Goal: Task Accomplishment & Management: Manage account settings

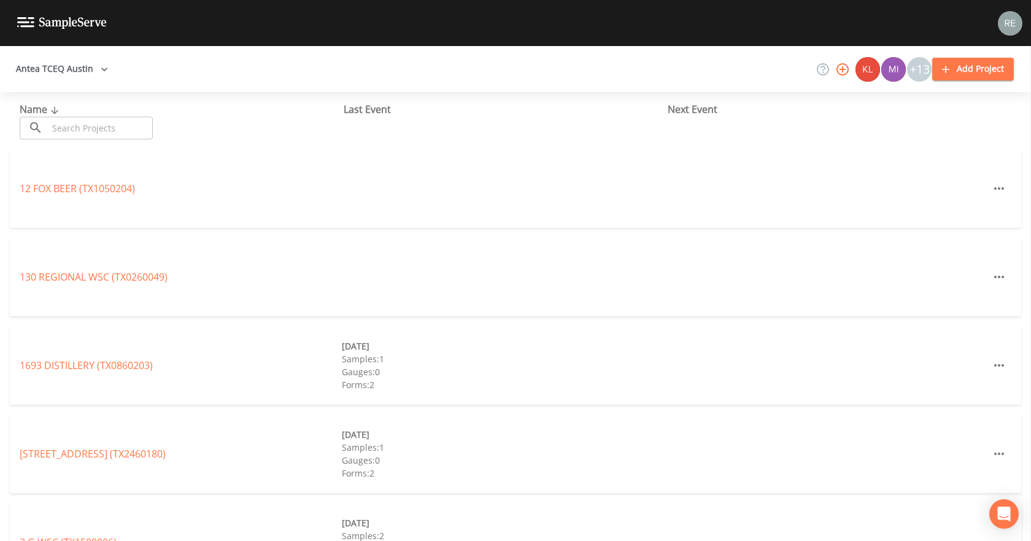
click at [87, 125] on input "text" at bounding box center [100, 128] width 105 height 23
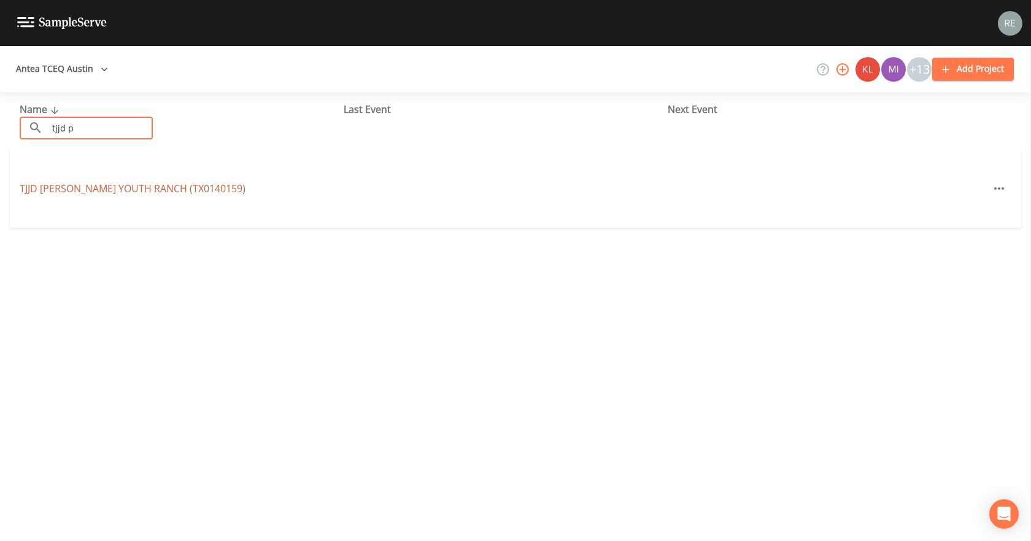
type input "tjjd p"
click at [94, 189] on link "TJJD [PERSON_NAME] YOUTH RANCH ([GEOGRAPHIC_DATA])" at bounding box center [133, 188] width 226 height 13
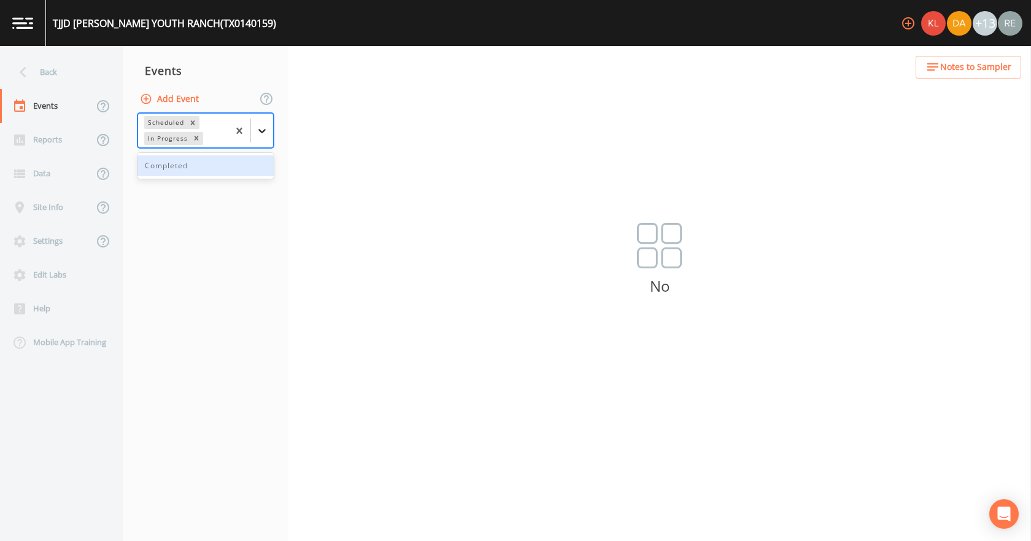
click at [258, 127] on icon at bounding box center [262, 131] width 12 height 12
click at [166, 99] on button "Add Event" at bounding box center [170, 99] width 66 height 23
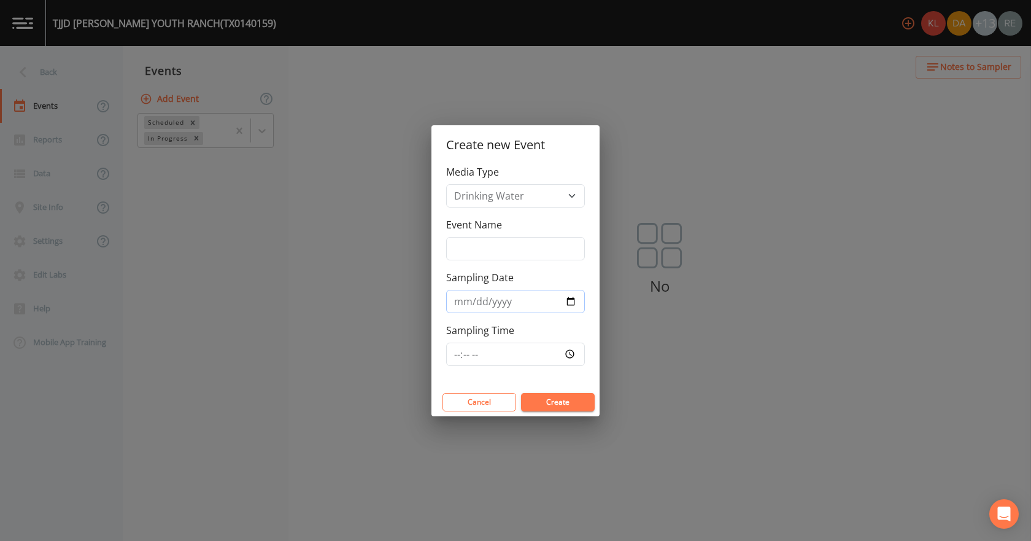
click at [569, 298] on input "Sampling Date" at bounding box center [515, 301] width 139 height 23
type input "[DATE]"
click at [561, 409] on button "Create" at bounding box center [558, 402] width 74 height 18
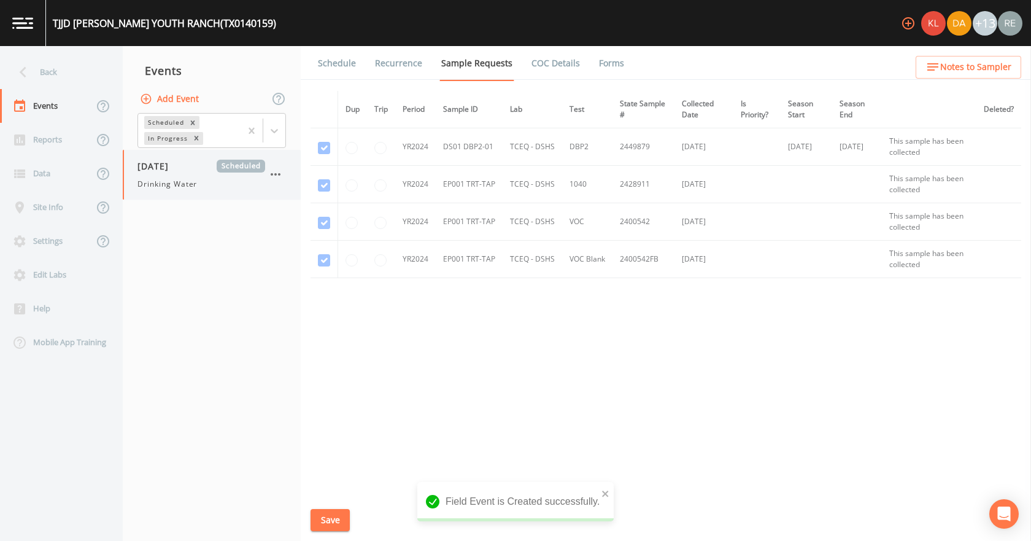
click at [175, 184] on span "Drinking Water" at bounding box center [167, 184] width 60 height 11
click at [271, 171] on icon "button" at bounding box center [275, 174] width 15 height 15
click at [317, 243] on p "Delete" at bounding box center [336, 246] width 79 height 15
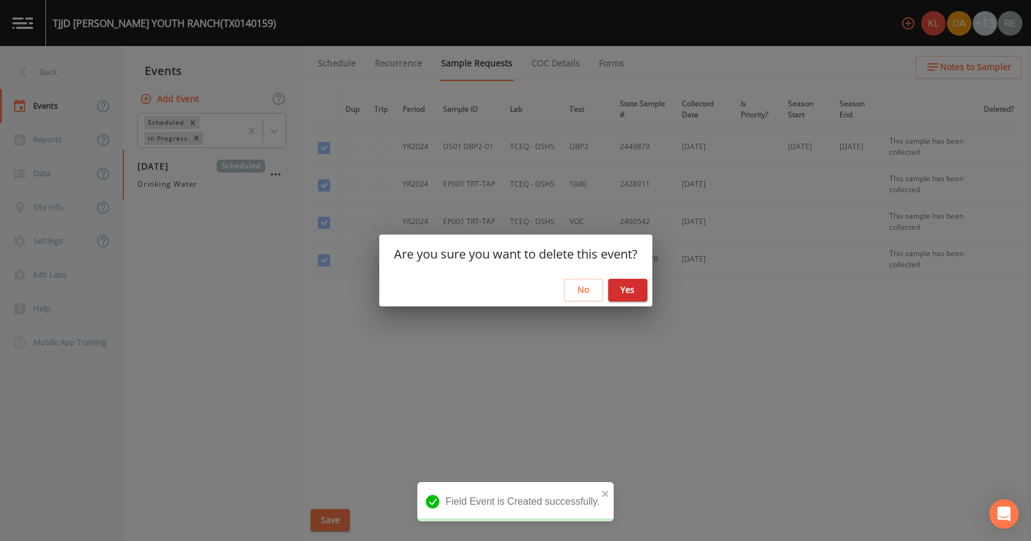
click at [618, 290] on button "Yes" at bounding box center [627, 290] width 39 height 23
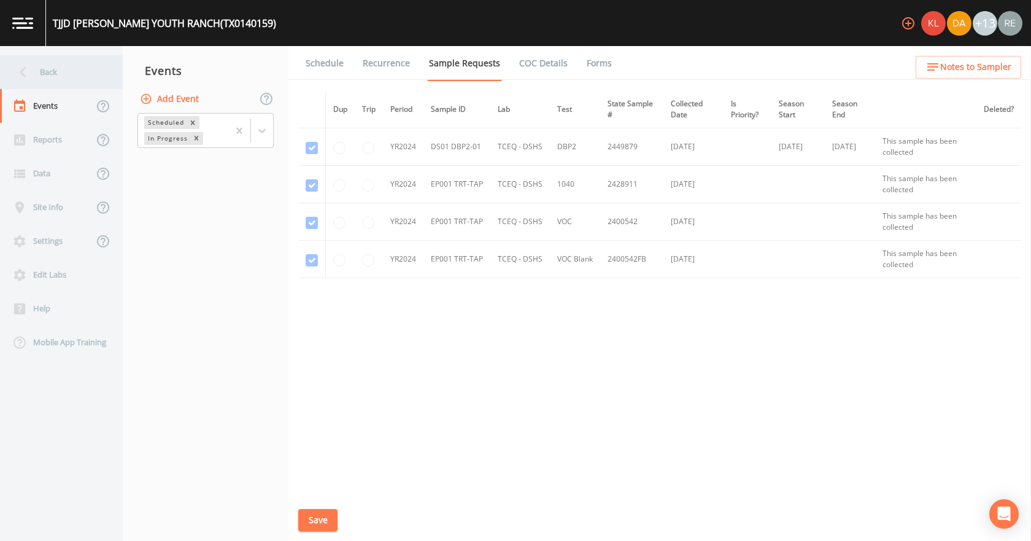
click at [42, 67] on div "Back" at bounding box center [55, 72] width 110 height 34
